Goal: Task Accomplishment & Management: Use online tool/utility

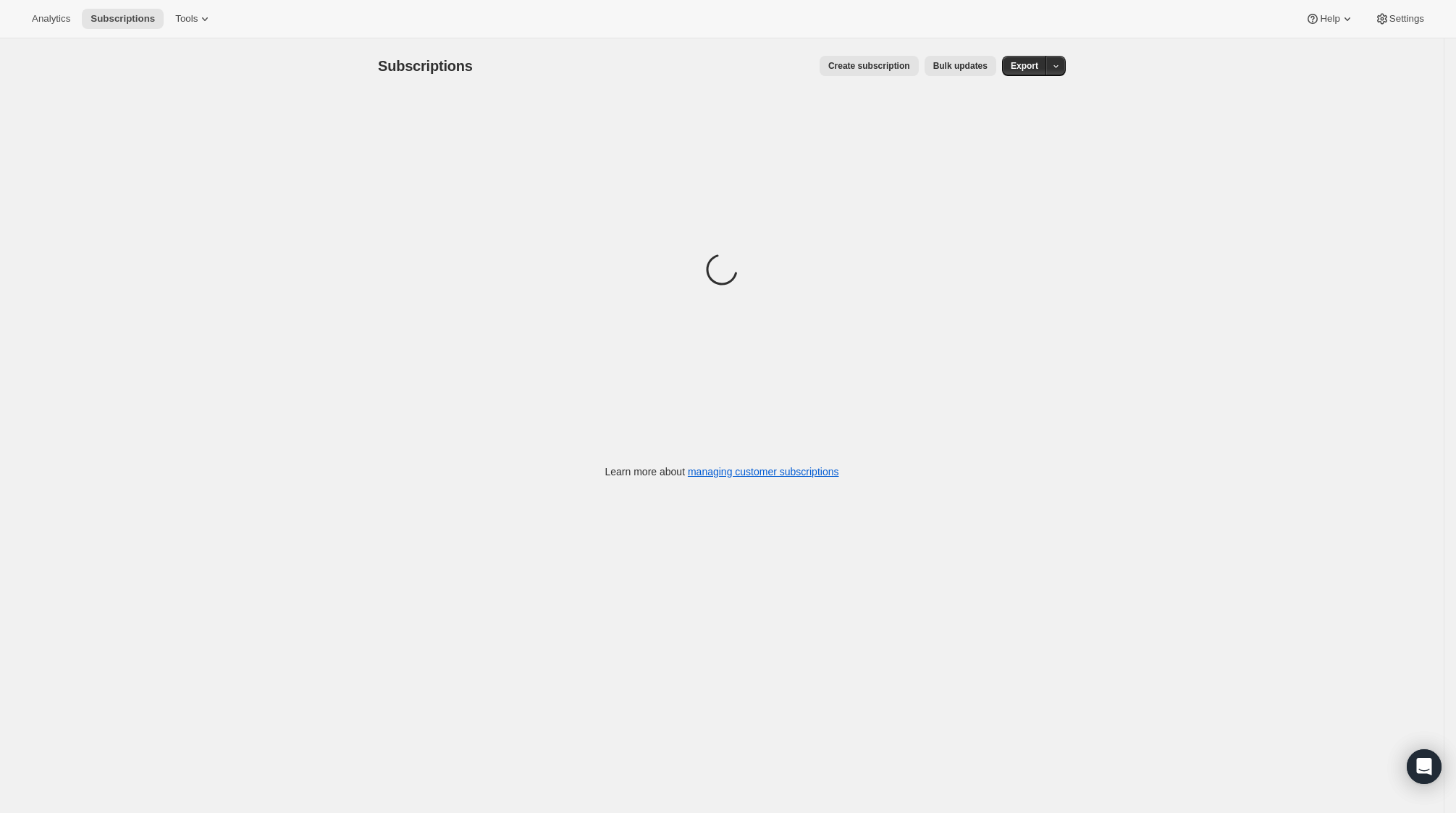
click at [39, 29] on div "Analytics Subscriptions Tools Help Settings" at bounding box center [728, 19] width 1456 height 39
click at [39, 26] on button "Analytics" at bounding box center [51, 19] width 56 height 20
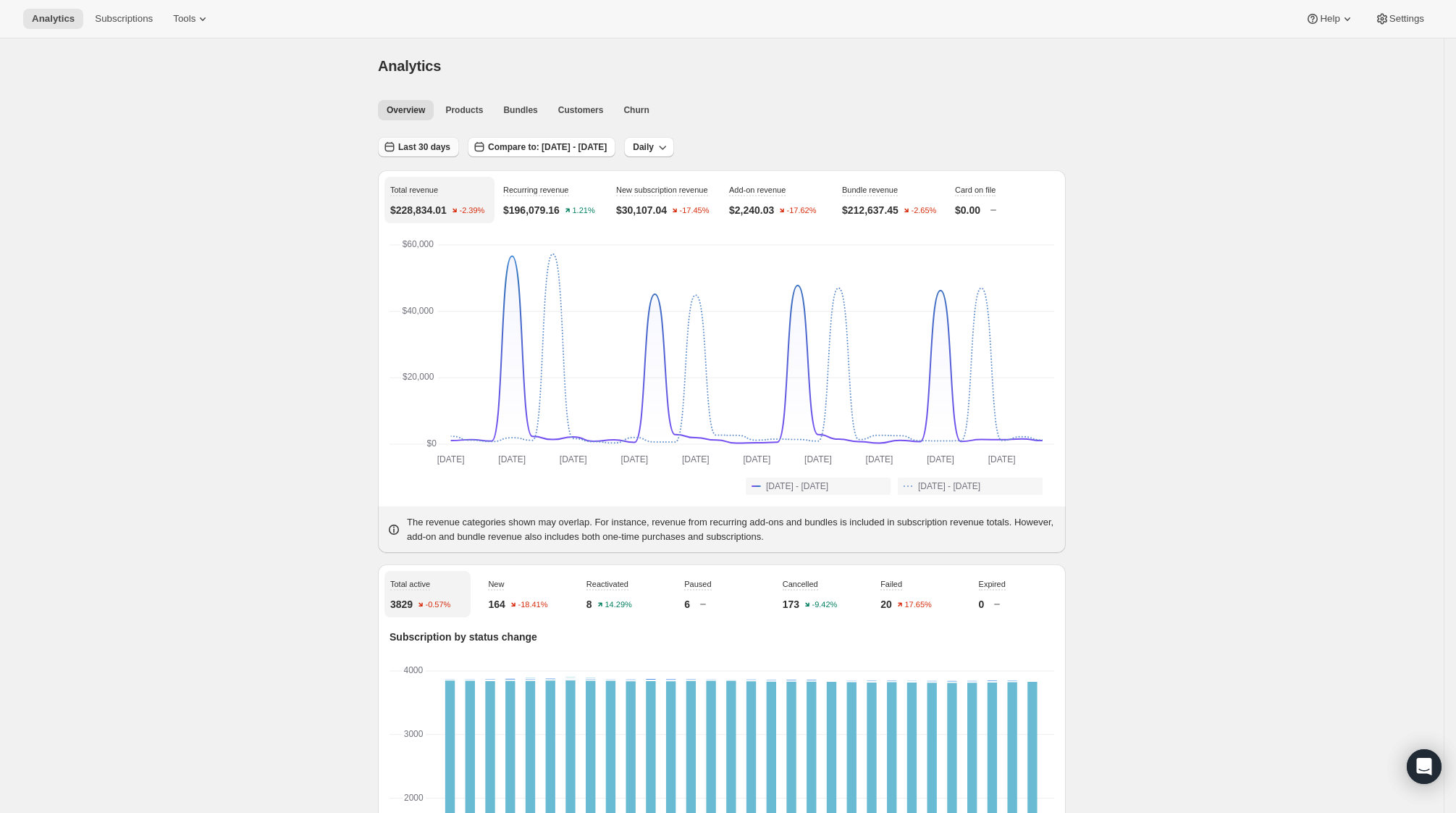
click at [409, 140] on button "Last 30 days" at bounding box center [418, 147] width 81 height 20
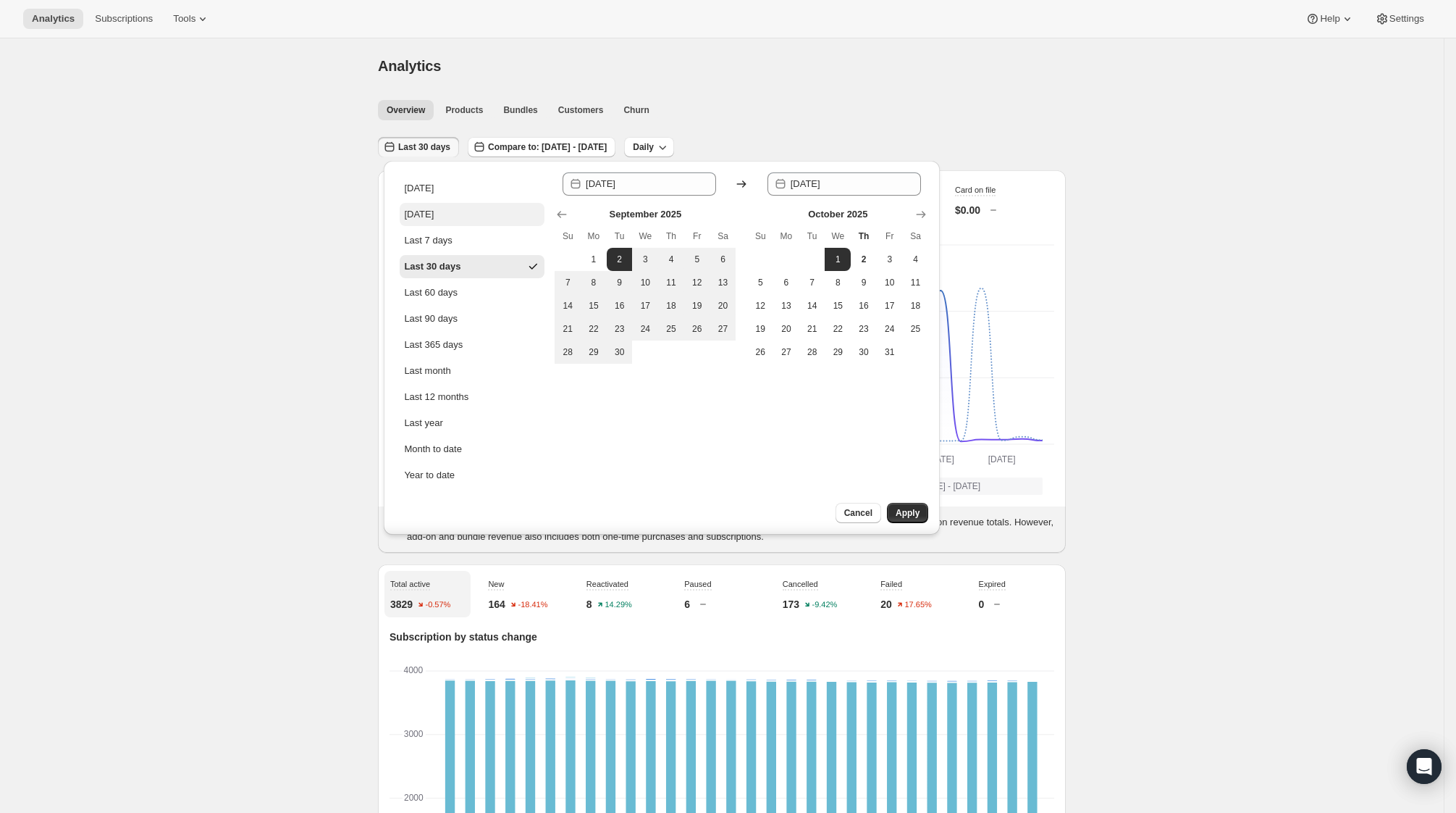
click at [424, 212] on div "[DATE]" at bounding box center [418, 214] width 29 height 14
type input "[DATE]"
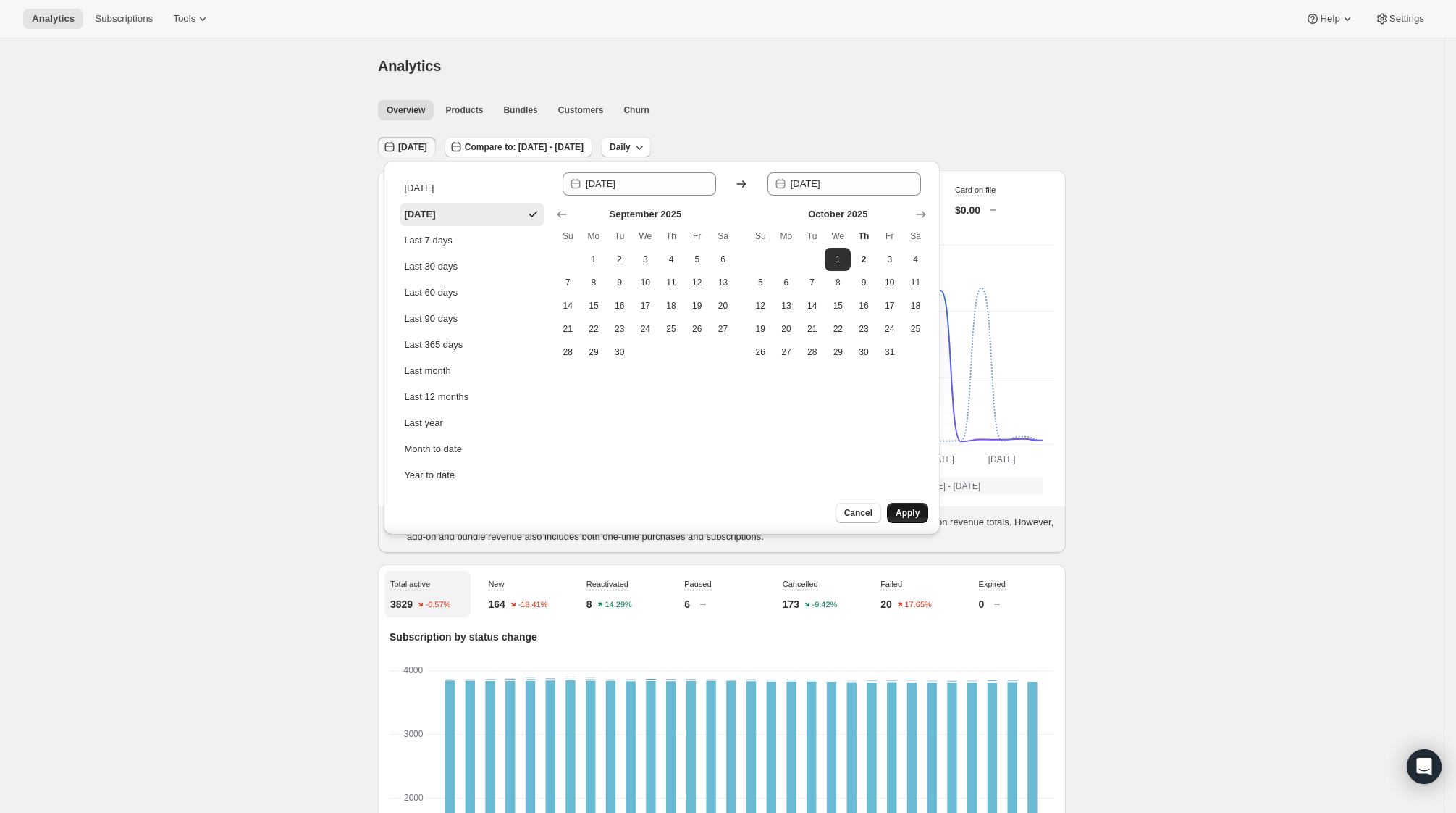
click at [902, 509] on span "Apply" at bounding box center [908, 512] width 24 height 11
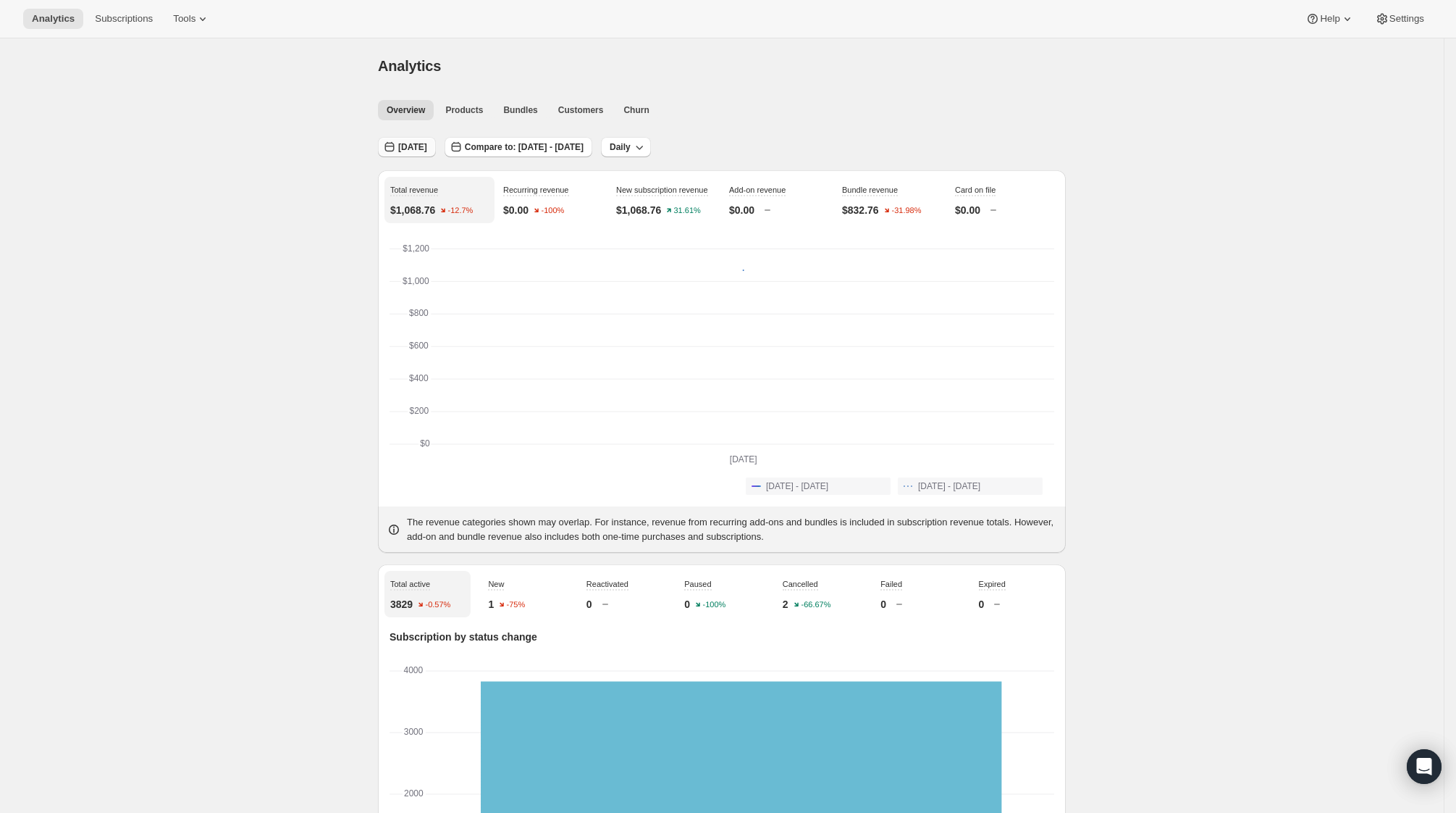
click at [427, 147] on span "[DATE]" at bounding box center [412, 147] width 29 height 11
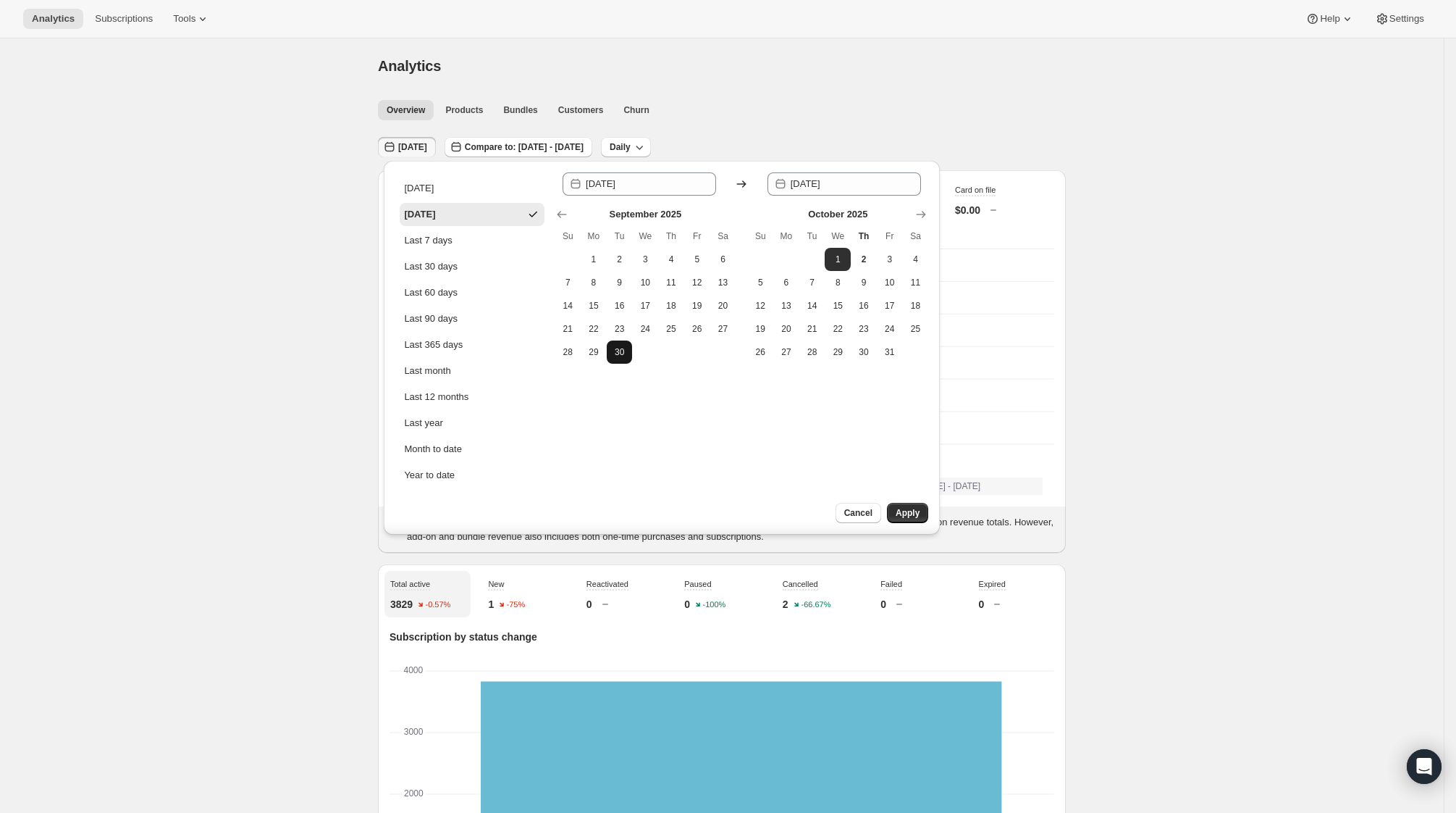
click at [615, 354] on span "30" at bounding box center [619, 351] width 14 height 11
type input "[DATE]"
click at [907, 515] on span "Apply" at bounding box center [908, 512] width 24 height 11
